Goal: Task Accomplishment & Management: Manage account settings

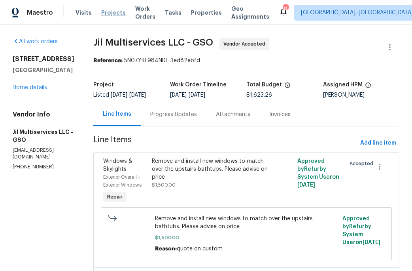
click at [108, 13] on span "Projects" at bounding box center [113, 13] width 25 height 8
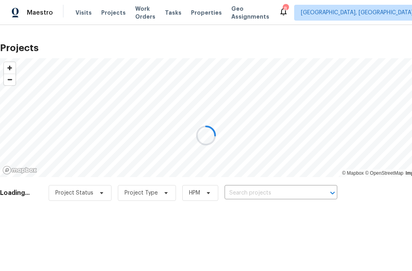
click at [244, 193] on div at bounding box center [206, 135] width 412 height 271
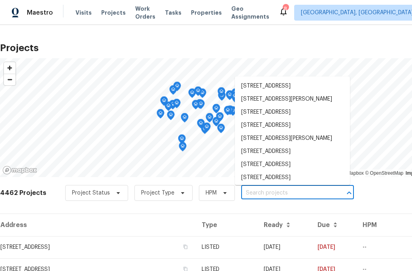
click at [244, 195] on input "text" at bounding box center [286, 193] width 91 height 12
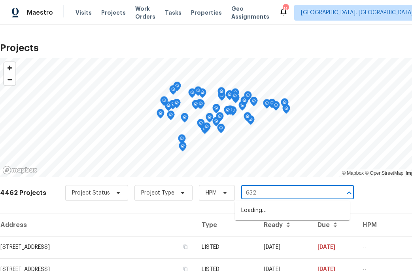
type input "6321"
click at [279, 210] on li "6321 Hibiscus Ct, Whitsett, NC 27377" at bounding box center [292, 210] width 115 height 13
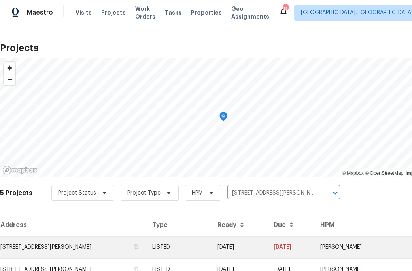
click at [87, 248] on td "6321 Hibiscus Ct, Whitsett, NC 27377" at bounding box center [73, 247] width 146 height 22
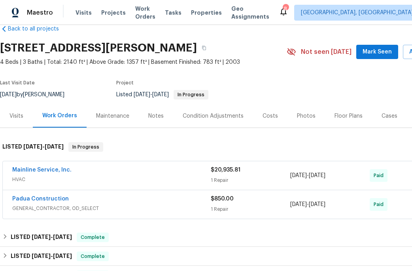
scroll to position [19, 0]
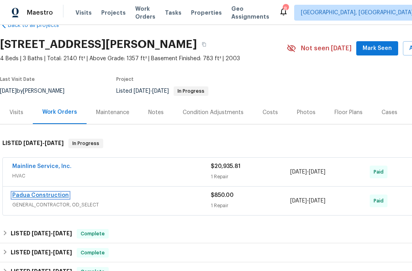
click at [47, 197] on link "Padua Construction" at bounding box center [40, 195] width 57 height 6
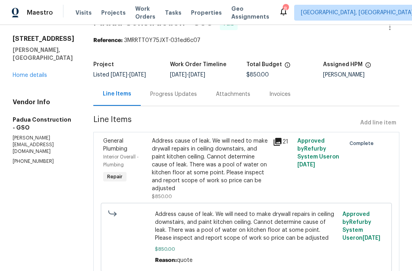
scroll to position [43, 0]
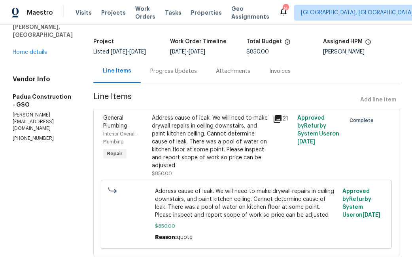
click at [273, 120] on icon at bounding box center [277, 118] width 9 height 9
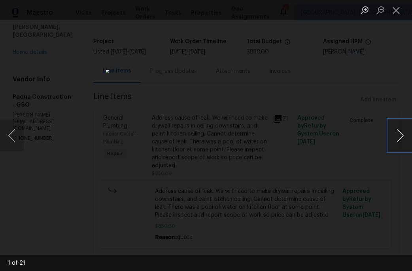
click at [398, 137] on button "Next image" at bounding box center [401, 135] width 24 height 32
click at [399, 138] on button "Next image" at bounding box center [401, 135] width 24 height 32
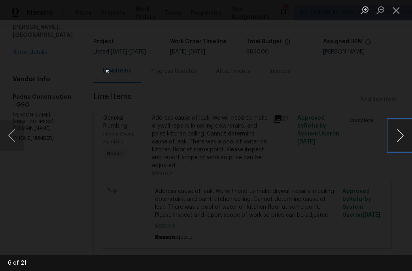
click at [399, 138] on button "Next image" at bounding box center [401, 135] width 24 height 32
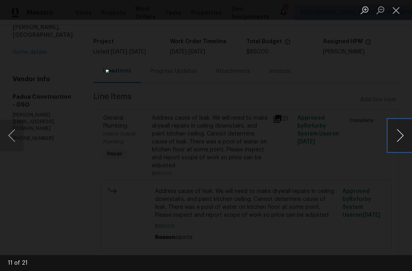
click at [399, 138] on button "Next image" at bounding box center [401, 135] width 24 height 32
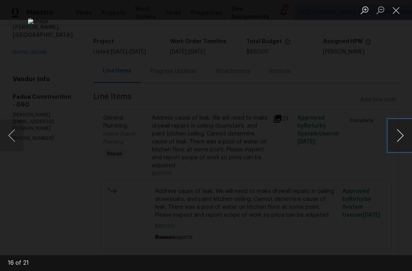
click at [399, 138] on button "Next image" at bounding box center [401, 135] width 24 height 32
click at [403, 141] on button "Next image" at bounding box center [401, 135] width 24 height 32
click at [403, 142] on button "Next image" at bounding box center [401, 135] width 24 height 32
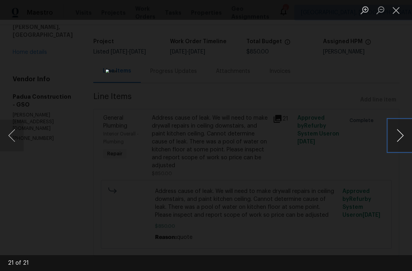
click at [403, 142] on button "Next image" at bounding box center [401, 135] width 24 height 32
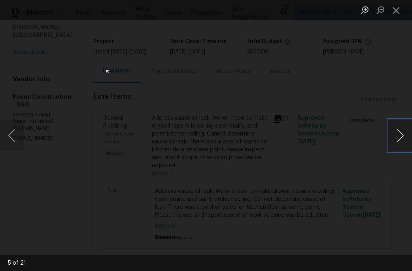
click at [398, 141] on button "Next image" at bounding box center [401, 135] width 24 height 32
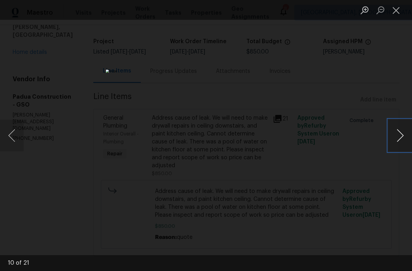
click at [398, 141] on button "Next image" at bounding box center [401, 135] width 24 height 32
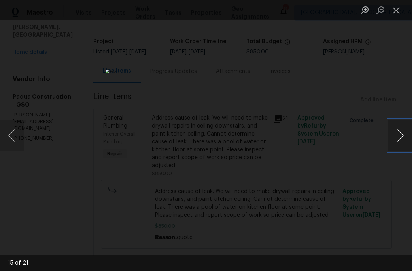
click at [398, 141] on button "Next image" at bounding box center [401, 135] width 24 height 32
click at [397, 11] on button "Close lightbox" at bounding box center [397, 10] width 16 height 14
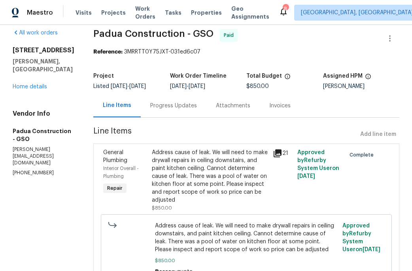
scroll to position [0, 0]
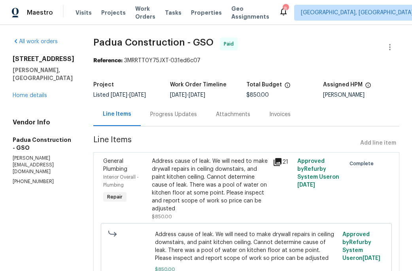
click at [201, 138] on span "Line Items" at bounding box center [225, 143] width 264 height 15
click at [364, 69] on section "Padua Construction - GSO Paid Reference: 3MRRTT0Y75JXT-031ed6c07 Project Listed…" at bounding box center [246, 173] width 306 height 271
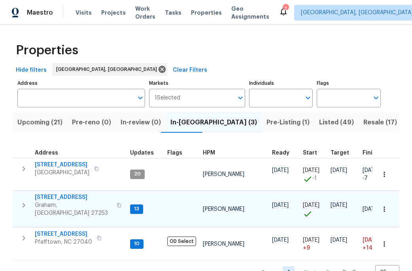
scroll to position [17, 0]
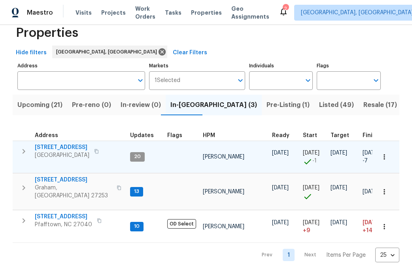
click at [389, 156] on button "button" at bounding box center [384, 156] width 17 height 17
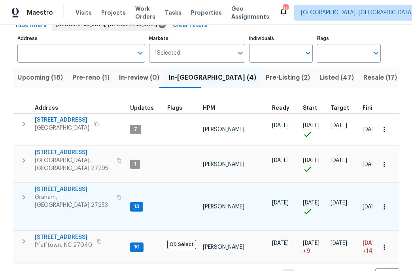
scroll to position [61, 0]
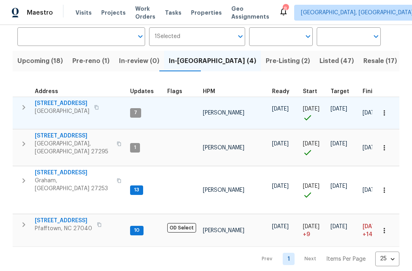
click at [68, 103] on span "4107 Summerglen Dr" at bounding box center [62, 103] width 55 height 8
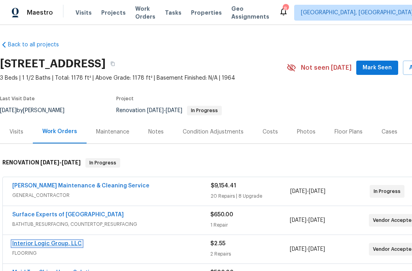
click at [55, 243] on link "Interior Logic Group, LLC" at bounding box center [47, 244] width 70 height 6
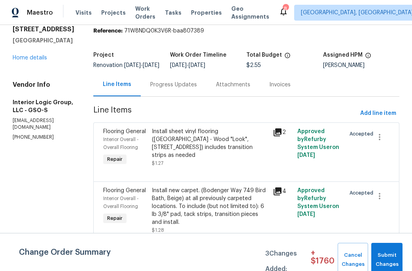
scroll to position [44, 0]
click at [186, 81] on div "Progress Updates" at bounding box center [173, 85] width 47 height 8
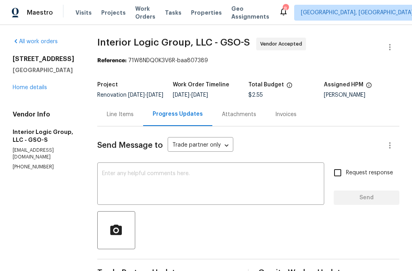
click at [132, 118] on div "Line Items" at bounding box center [120, 114] width 27 height 8
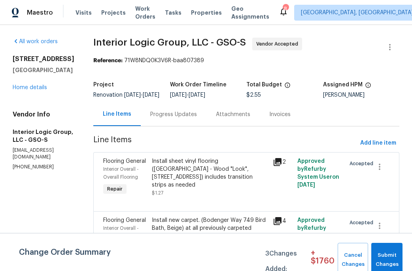
click at [207, 178] on div "Install sheet vinyl flooring ([GEOGRAPHIC_DATA] - Wood "Look", [STREET_ADDRESS]…" at bounding box center [210, 173] width 117 height 32
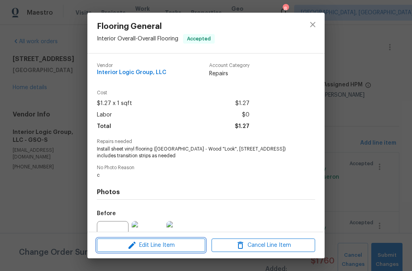
click at [163, 246] on span "Edit Line Item" at bounding box center [151, 245] width 104 height 10
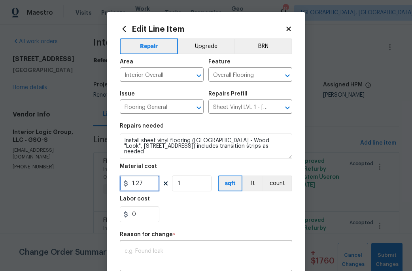
click at [144, 183] on input "1.27" at bounding box center [140, 183] width 40 height 16
type input "514.14"
click at [161, 245] on div "x ​" at bounding box center [206, 256] width 172 height 29
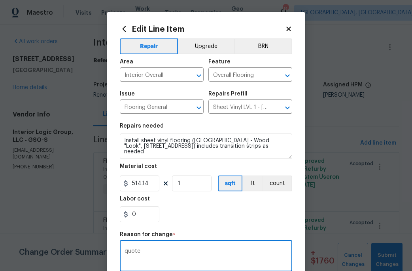
type textarea "quote"
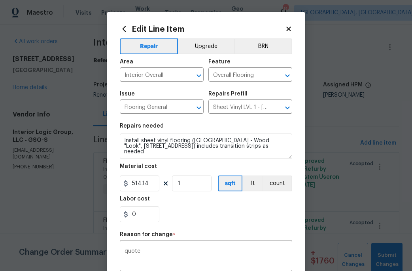
click at [188, 230] on div "Repair Upgrade BRN Area Interior Overall ​ Feature Overall Flooring ​ Issue Flo…" at bounding box center [206, 188] width 172 height 307
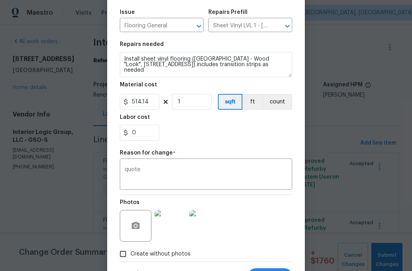
scroll to position [95, 0]
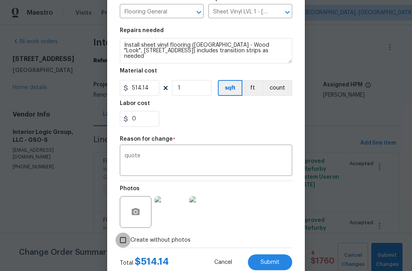
click at [127, 239] on input "Create without photos" at bounding box center [123, 239] width 15 height 15
click at [123, 240] on input "Create without photos" at bounding box center [123, 239] width 15 height 15
checkbox input "false"
click at [262, 260] on span "Submit" at bounding box center [270, 262] width 19 height 6
type input "1.27"
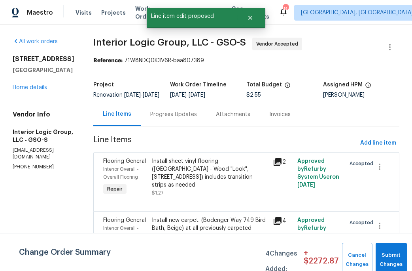
scroll to position [0, 0]
click at [389, 264] on span "Submit Changes" at bounding box center [391, 259] width 23 height 18
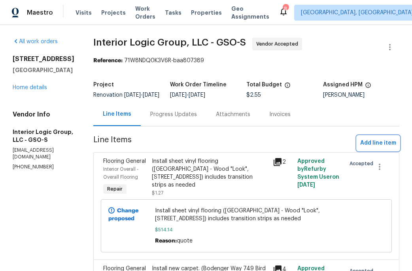
click at [377, 148] on span "Add line item" at bounding box center [378, 143] width 36 height 10
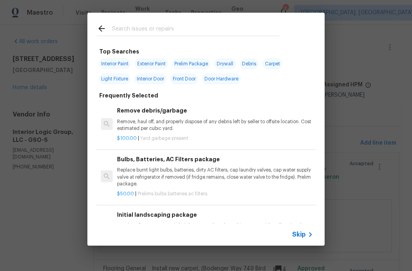
click at [121, 26] on input "text" at bounding box center [196, 30] width 168 height 12
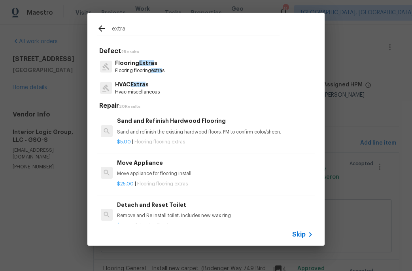
type input "extra"
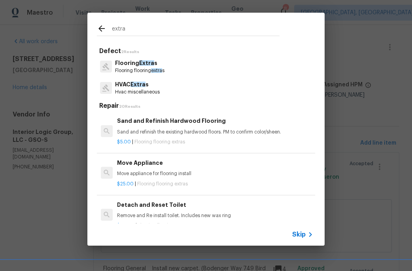
click at [136, 67] on p "Flooring flooring extra s" at bounding box center [139, 70] width 49 height 7
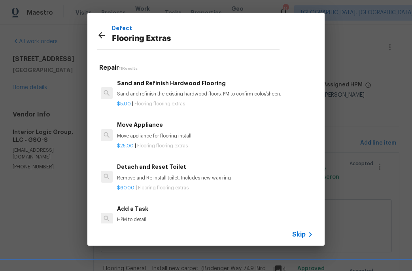
click at [132, 212] on h6 "Add a Task" at bounding box center [215, 208] width 196 height 9
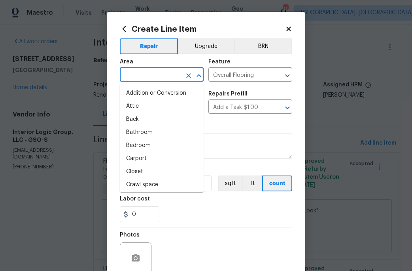
click at [140, 79] on input "text" at bounding box center [151, 75] width 62 height 12
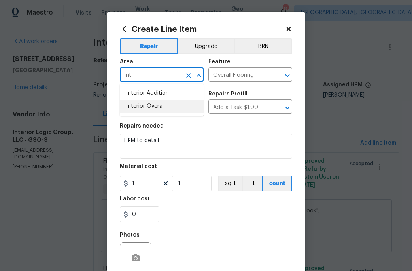
click at [141, 103] on li "Interior Overall" at bounding box center [162, 106] width 84 height 13
type input "Interior Overall"
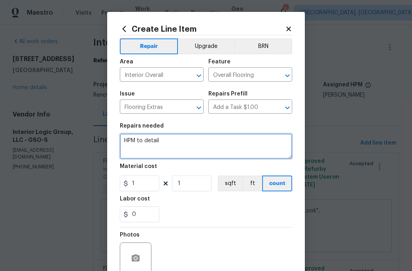
click at [169, 138] on textarea "HPM to detail" at bounding box center [206, 145] width 172 height 25
click at [165, 143] on textarea "HPM to detail" at bounding box center [206, 145] width 172 height 25
type textarea "H"
type textarea "Misc fees: toilets 87.32, clamp 118.08, 69.84 tax"
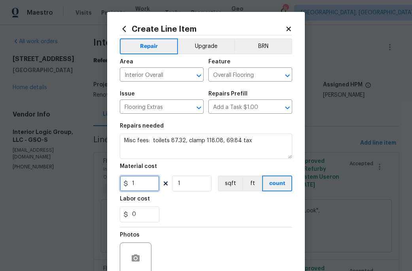
click at [142, 187] on input "1" at bounding box center [140, 183] width 40 height 16
type input "275.24"
click at [174, 196] on div "Labor cost" at bounding box center [206, 201] width 172 height 10
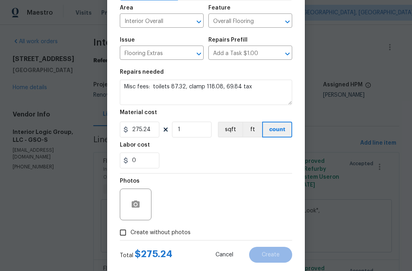
scroll to position [70, 0]
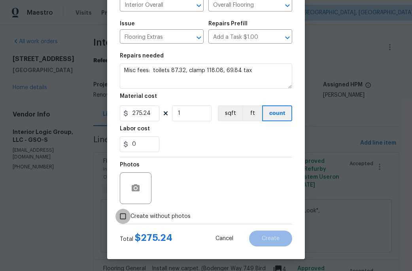
click at [127, 216] on input "Create without photos" at bounding box center [123, 215] width 15 height 15
checkbox input "true"
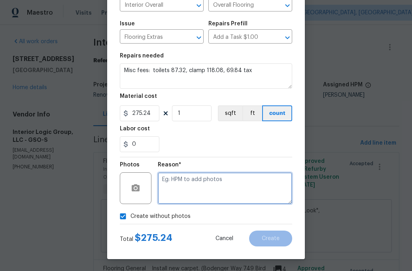
click at [189, 203] on textarea at bounding box center [225, 188] width 135 height 32
type textarea "c"
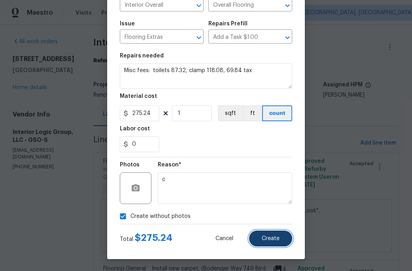
click at [269, 237] on span "Create" at bounding box center [271, 238] width 18 height 6
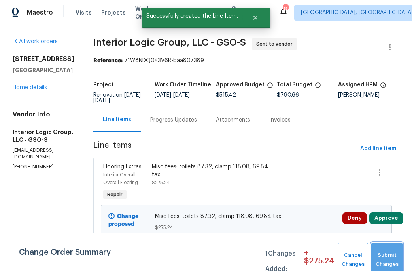
click at [389, 254] on span "Submit Changes" at bounding box center [386, 259] width 23 height 18
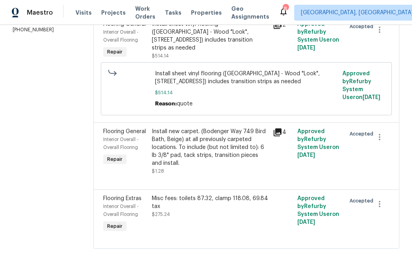
scroll to position [0, 0]
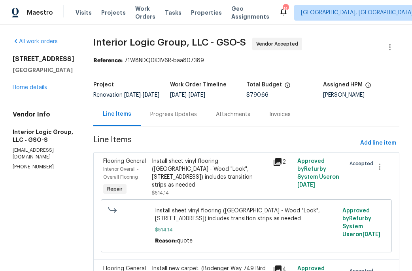
click at [194, 118] on div "Progress Updates" at bounding box center [173, 114] width 47 height 8
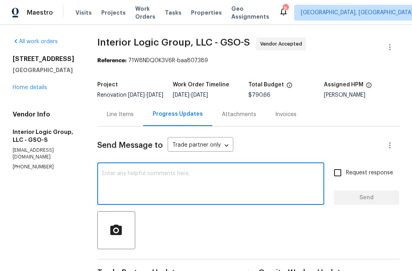
click at [145, 178] on textarea at bounding box center [211, 185] width 218 height 28
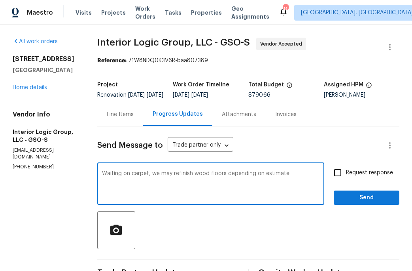
type textarea "Waiting on carpet, we may refinish wood floors depending on estimate"
click at [337, 178] on input "Request response" at bounding box center [338, 172] width 17 height 17
checkbox input "true"
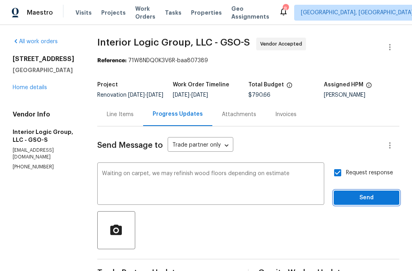
click at [342, 202] on span "Send" at bounding box center [366, 198] width 53 height 10
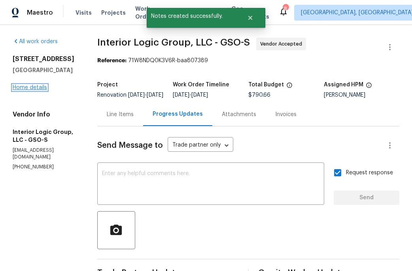
click at [40, 89] on link "Home details" at bounding box center [30, 88] width 34 height 6
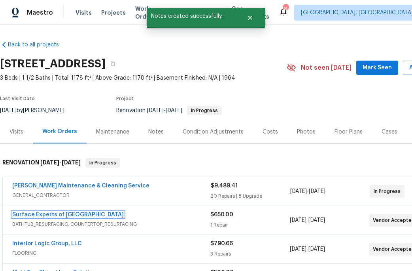
click at [81, 212] on link "Surface Experts of [GEOGRAPHIC_DATA]" at bounding box center [68, 215] width 112 height 6
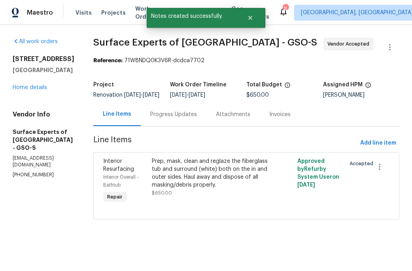
click at [181, 118] on div "Progress Updates" at bounding box center [173, 114] width 47 height 8
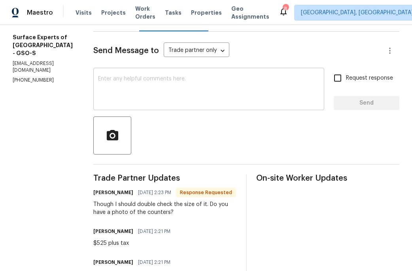
scroll to position [98, 0]
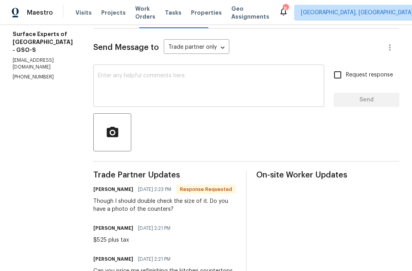
click at [119, 73] on div "x ​" at bounding box center [208, 86] width 231 height 40
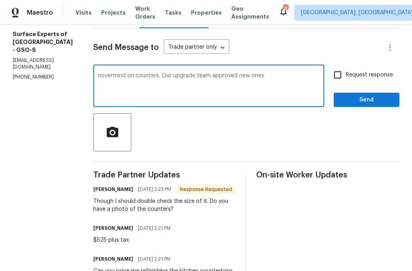
click at [108, 80] on textarea "novermind on counters. Our upgrade team approved new ones" at bounding box center [209, 87] width 222 height 28
type textarea "nevermind on counters. Our upgrade team approved new ones"
click at [158, 130] on div at bounding box center [246, 132] width 306 height 38
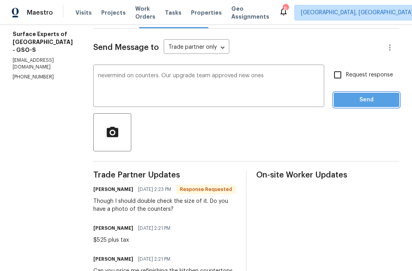
click at [356, 100] on button "Send" at bounding box center [367, 100] width 66 height 15
